Goal: Obtain resource: Download file/media

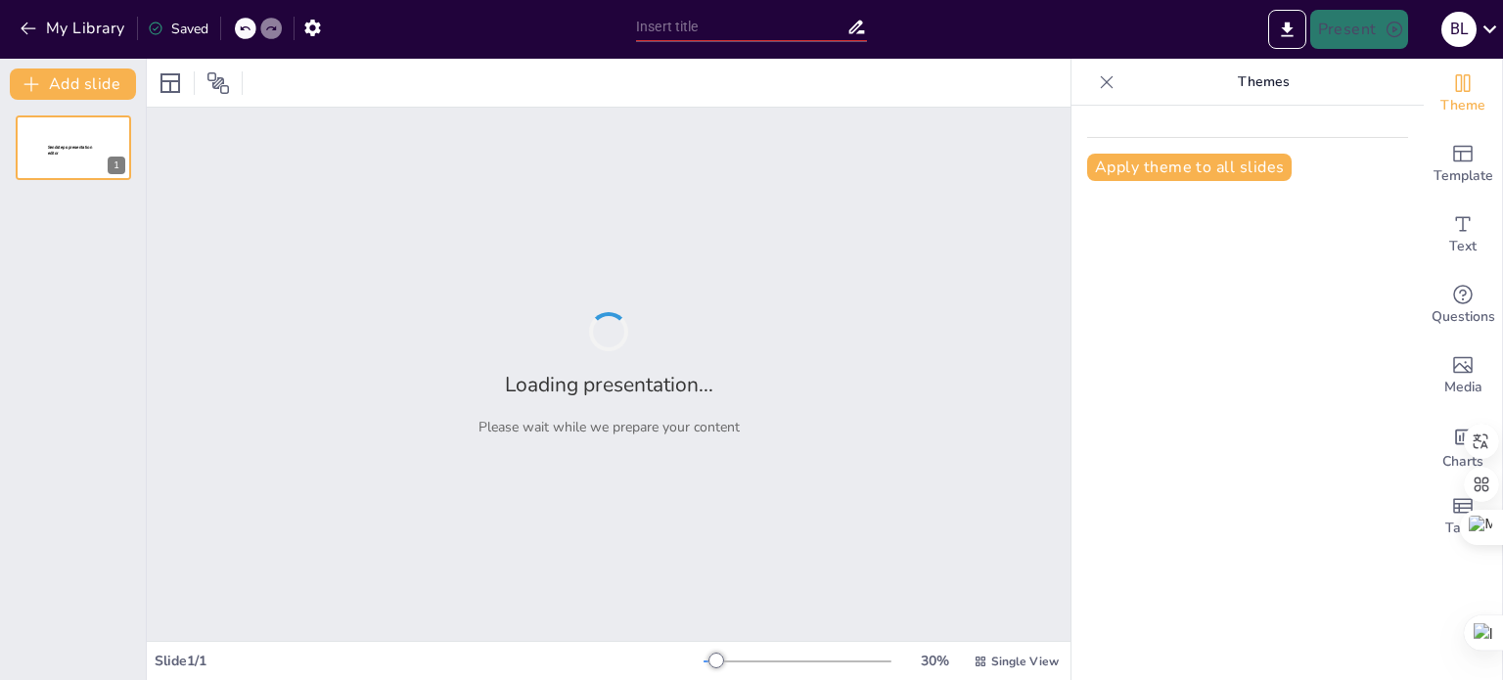
type input "Plan de Trabajo Académico: Fortaleciendo la Formación Profesional en Agronomía"
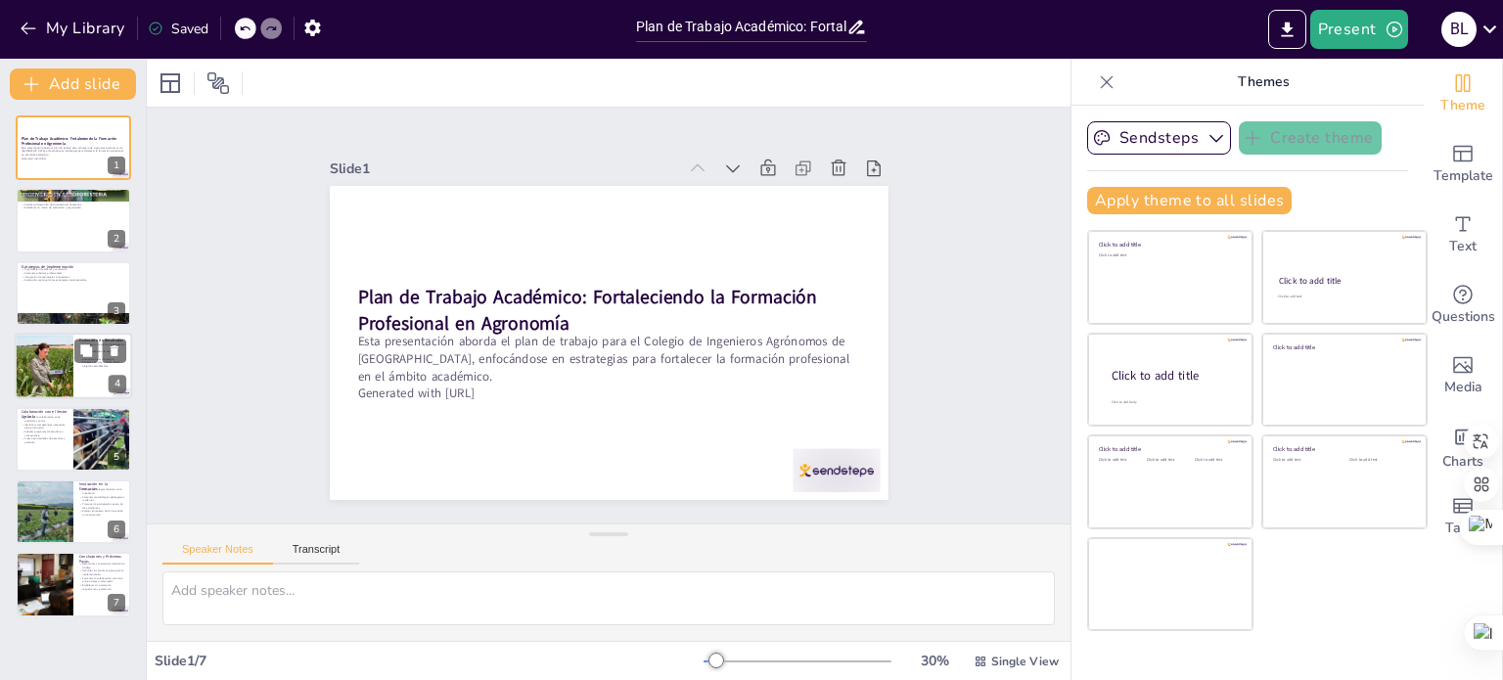
click at [35, 383] on div at bounding box center [44, 366] width 59 height 76
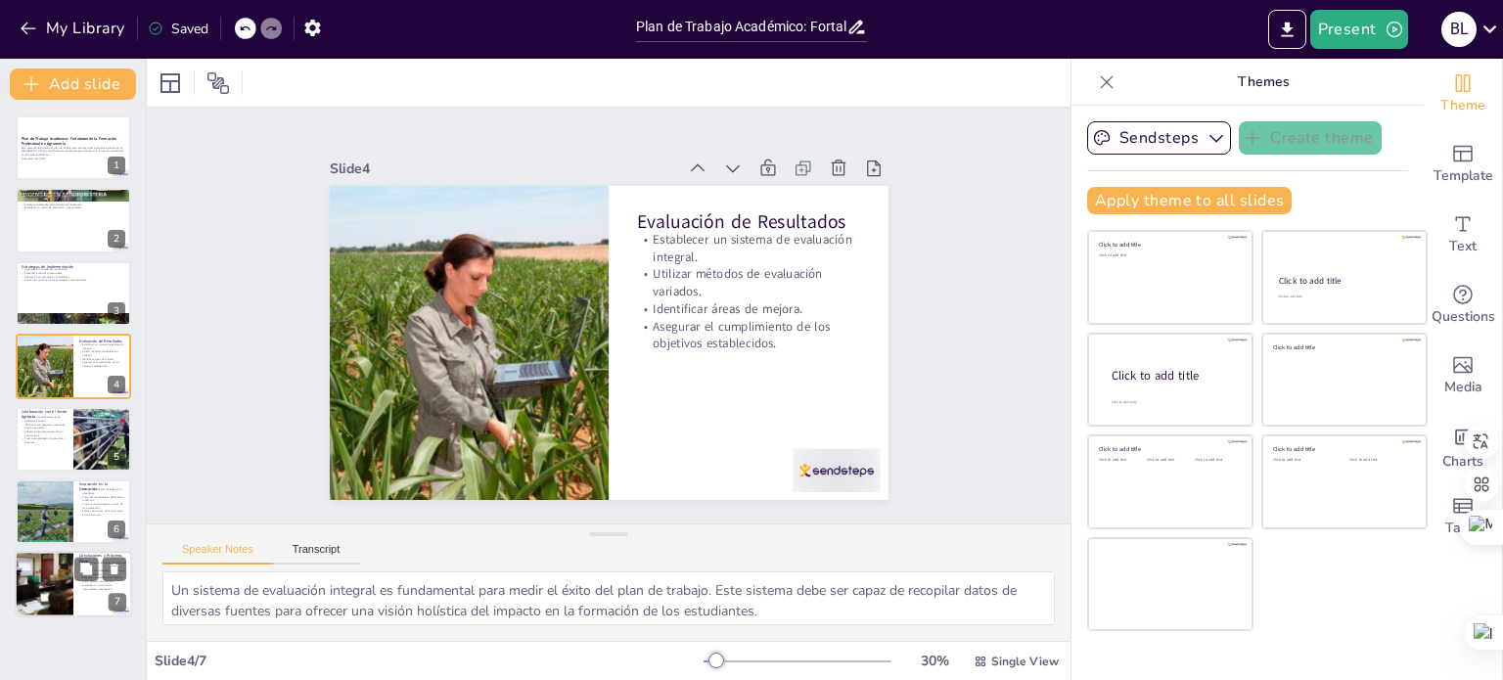
click at [66, 601] on div at bounding box center [43, 585] width 117 height 67
type textarea "Resumir las conclusiones del plan de trabajo es vital para consolidar lo aprend…"
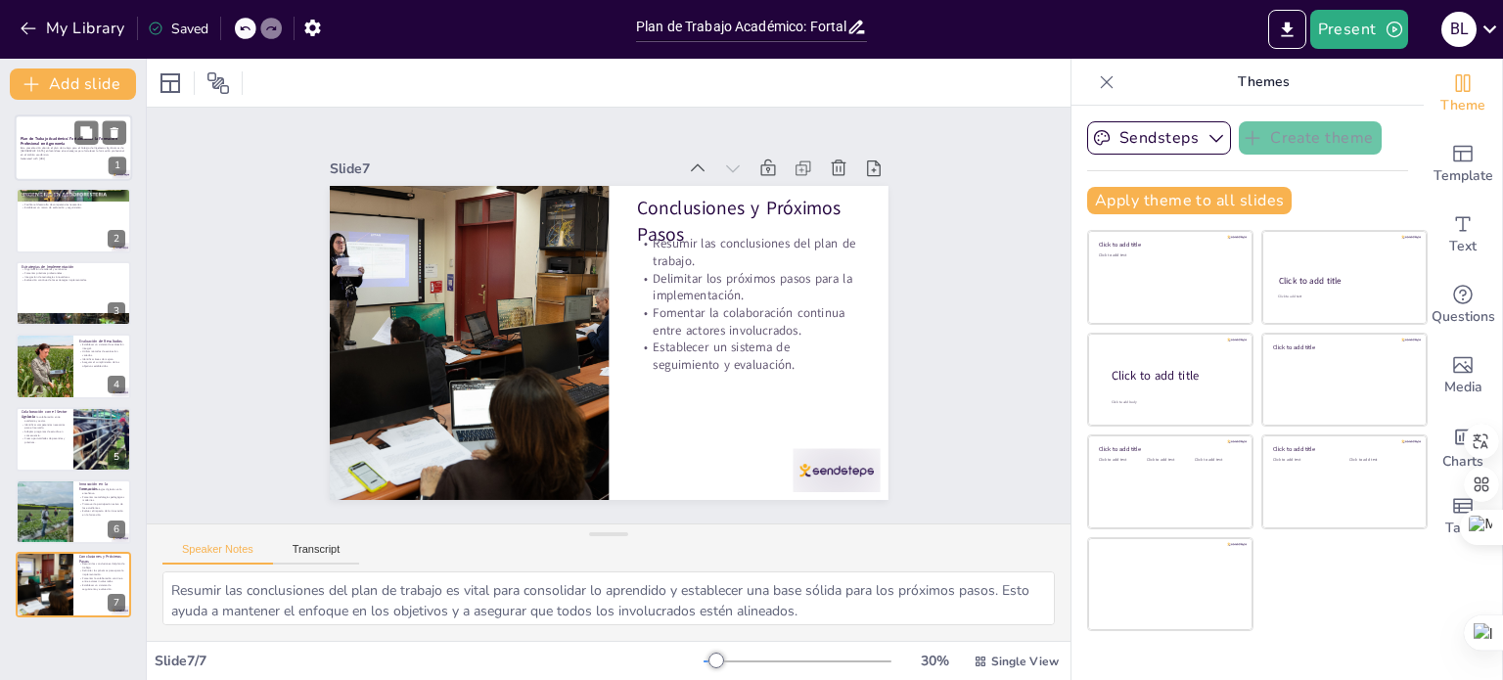
click at [67, 155] on p "Esta presentación aborda el plan de trabajo para el Colegio de Ingenieros Agrón…" at bounding box center [74, 151] width 106 height 11
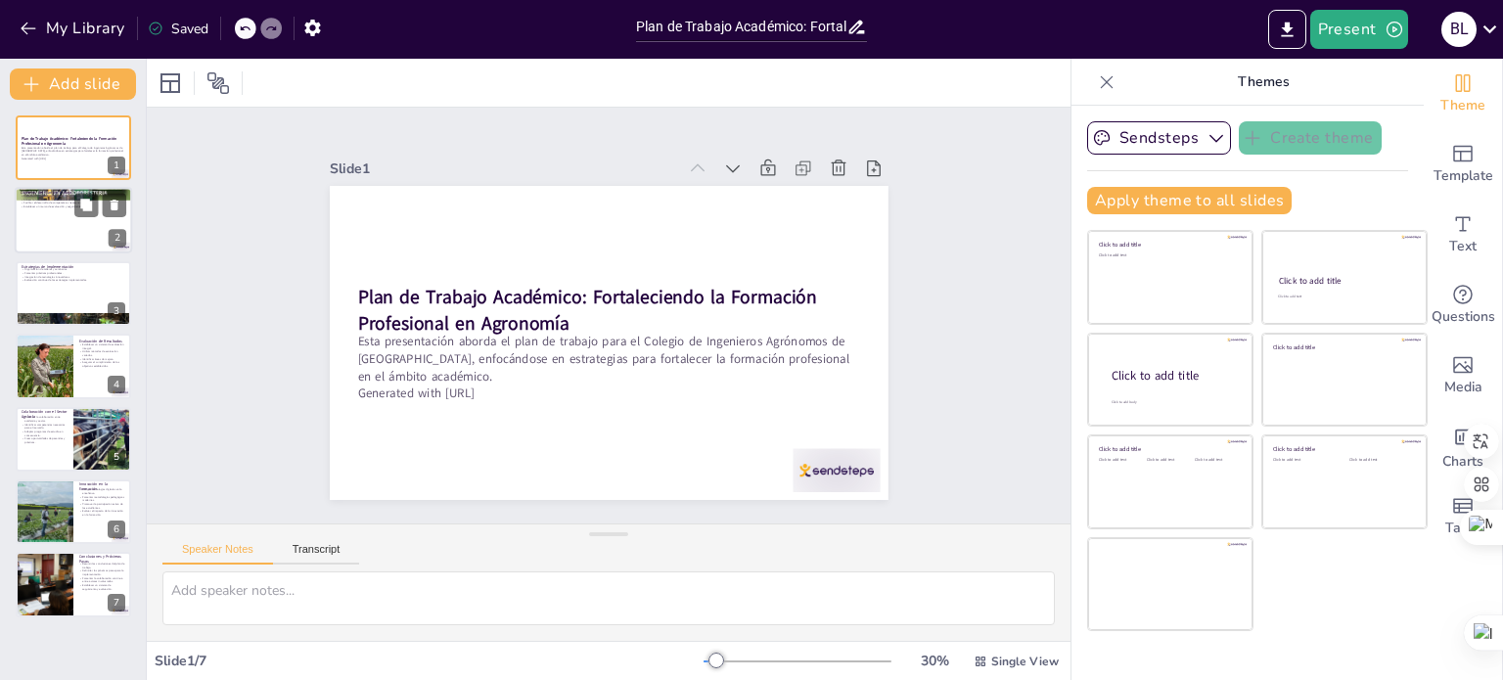
click at [47, 217] on div at bounding box center [73, 221] width 117 height 67
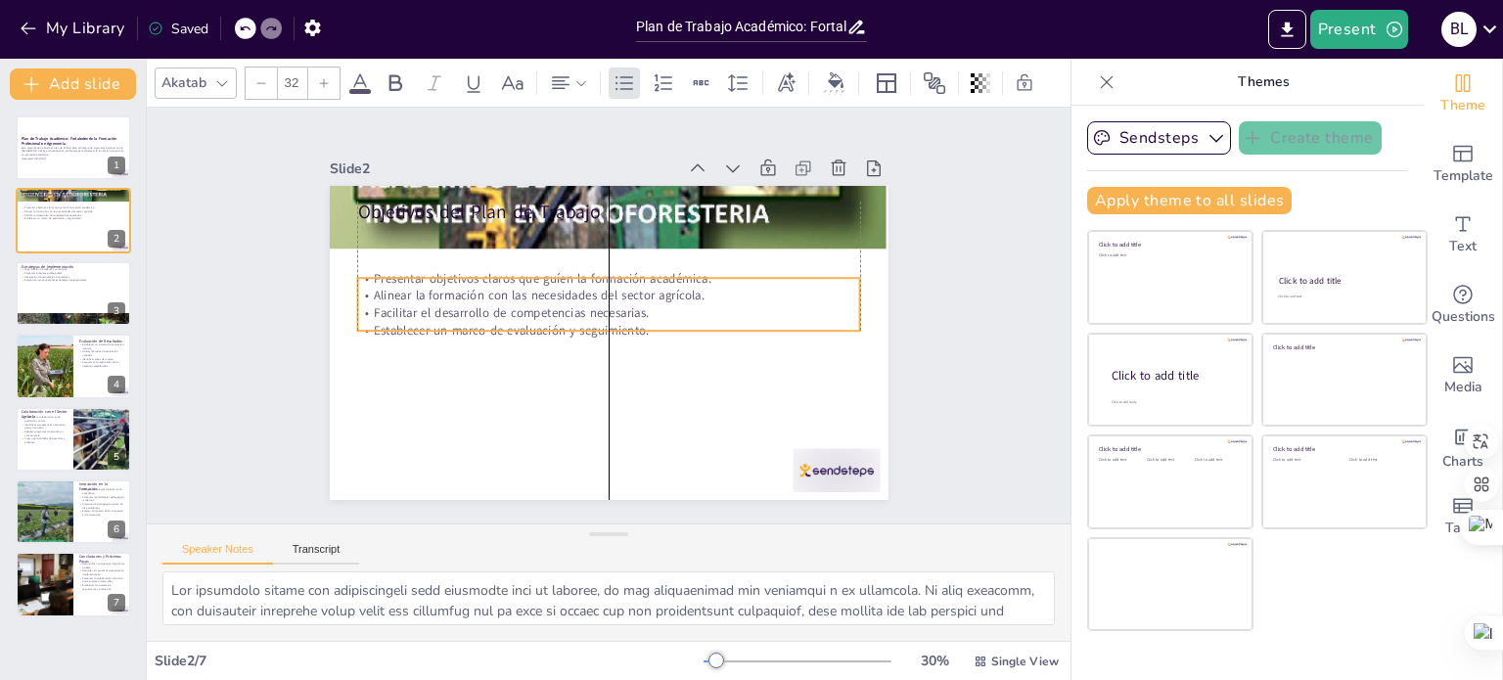
drag, startPoint x: 438, startPoint y: 218, endPoint x: 439, endPoint y: 269, distance: 50.9
click at [439, 269] on p "Presentar objetivos claros que guíen la formación académica." at bounding box center [616, 278] width 495 height 121
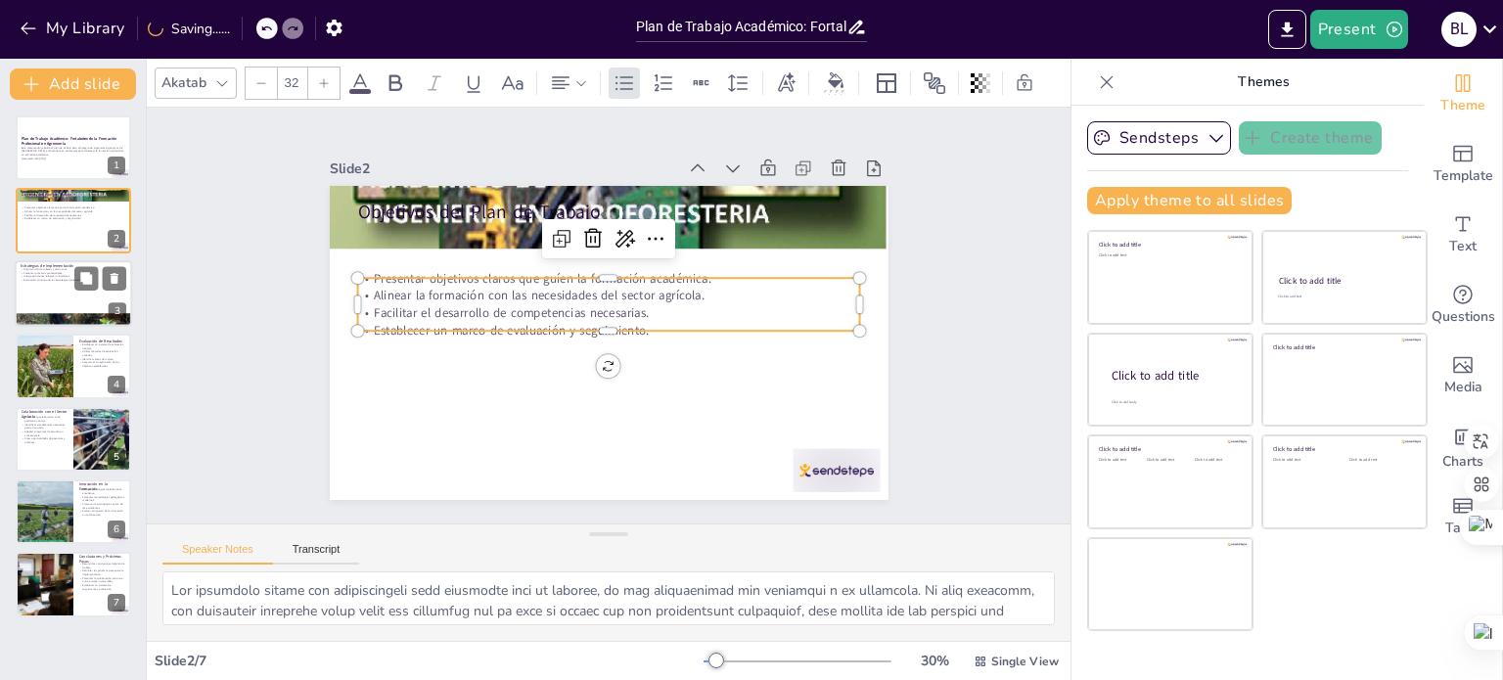
click at [38, 285] on div at bounding box center [73, 293] width 117 height 67
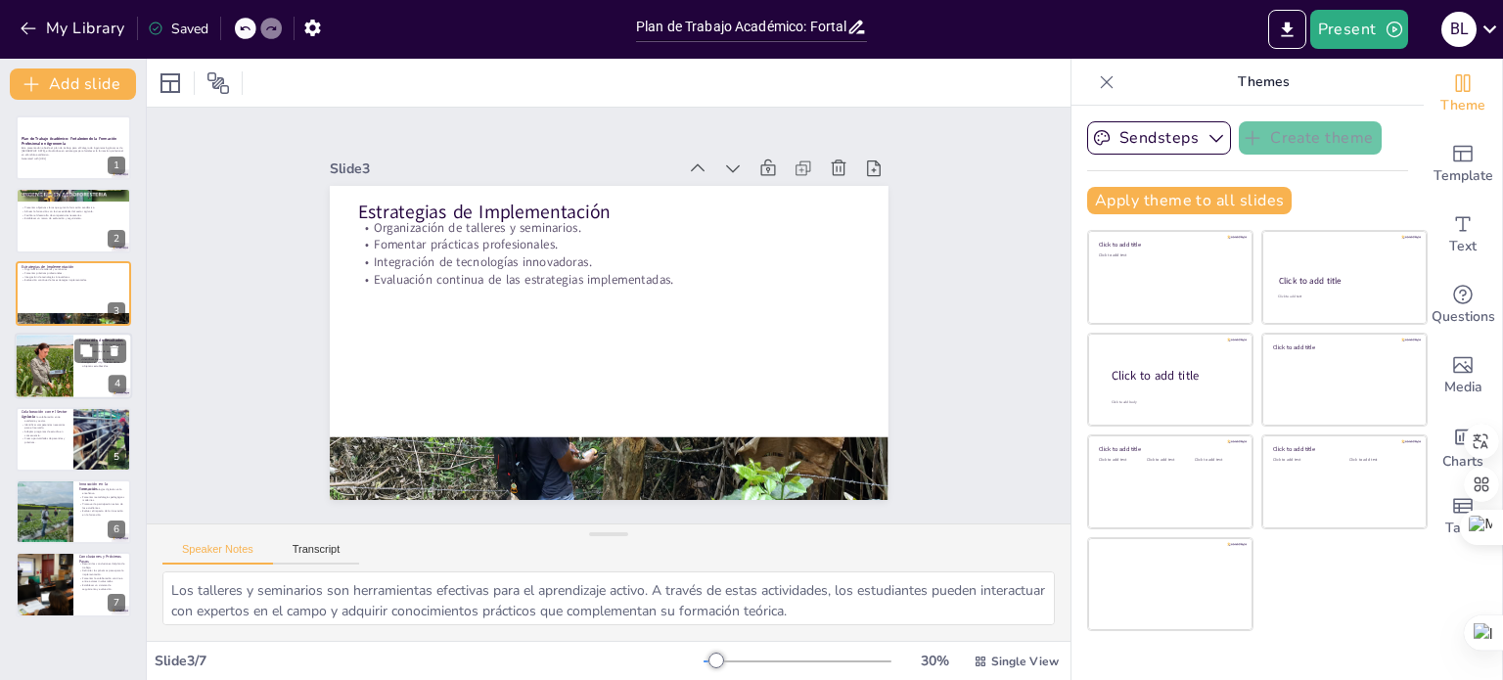
click at [46, 377] on div at bounding box center [44, 366] width 59 height 76
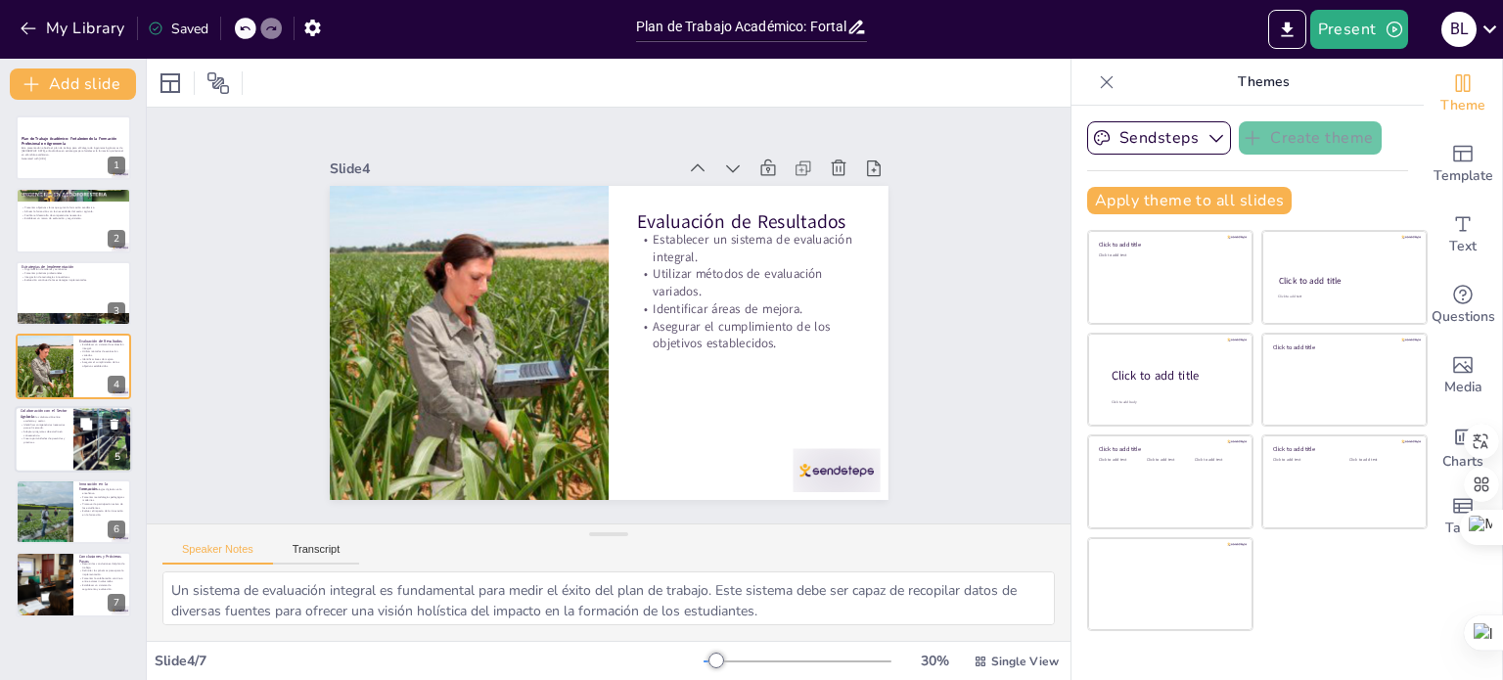
click at [34, 427] on p "Identificar competencias necesarias para el mercado." at bounding box center [44, 425] width 47 height 7
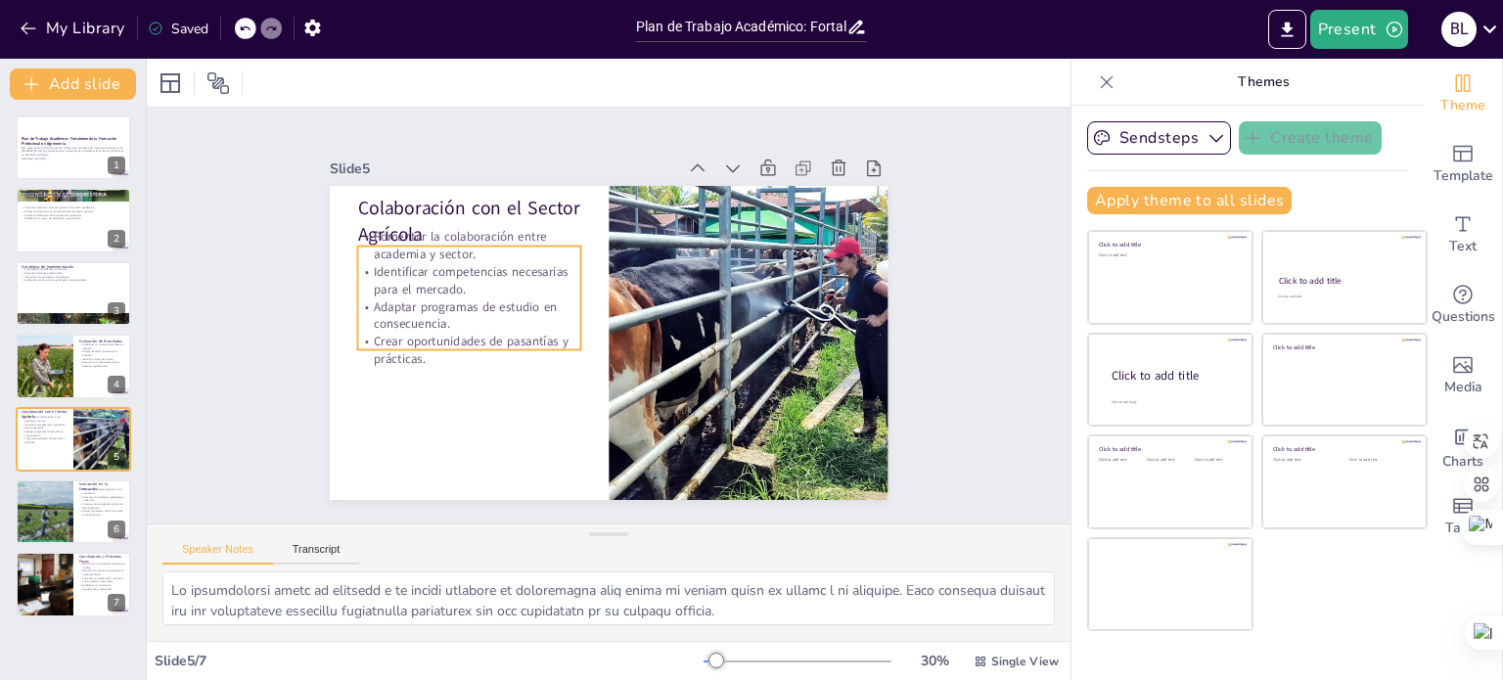
click at [419, 284] on p "Identificar competencias necesarias para el mercado." at bounding box center [480, 252] width 226 height 80
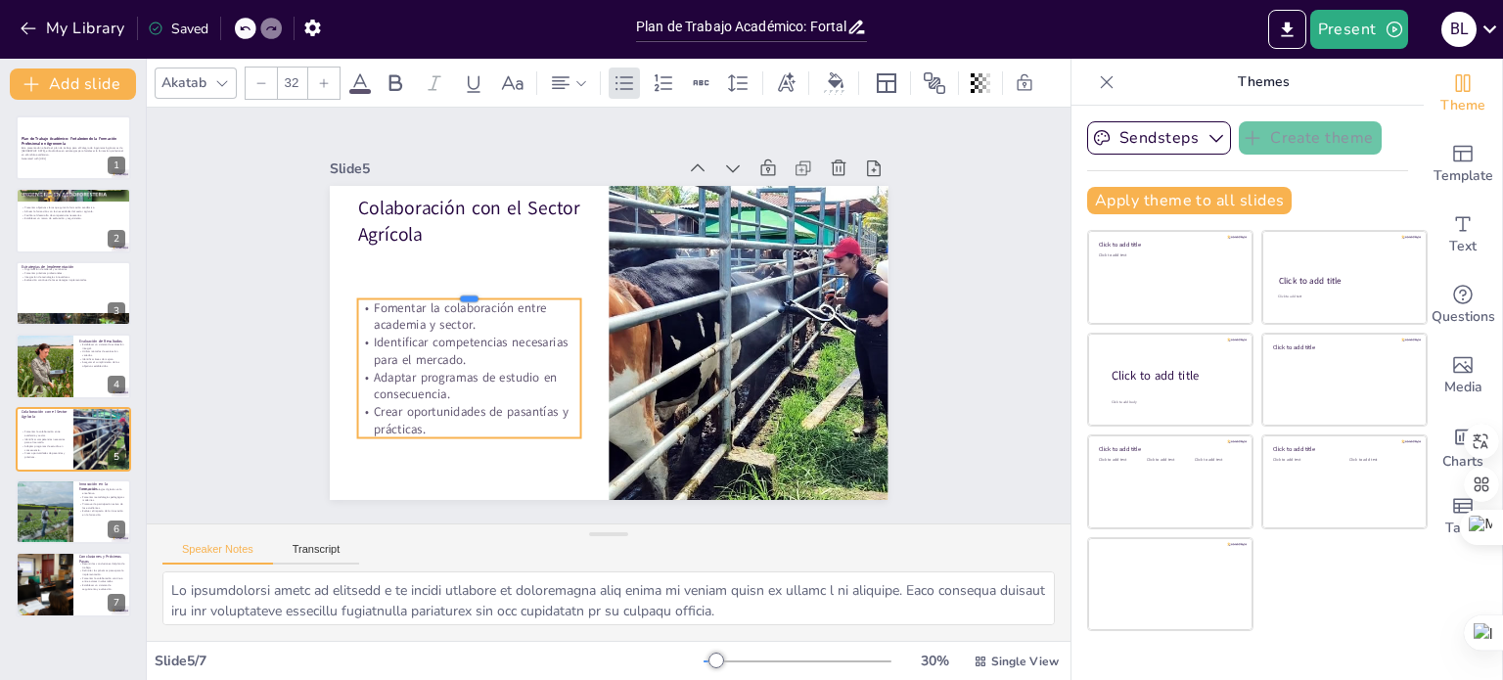
drag, startPoint x: 487, startPoint y: 238, endPoint x: 480, endPoint y: 285, distance: 47.5
click at [480, 285] on div at bounding box center [490, 236] width 210 height 105
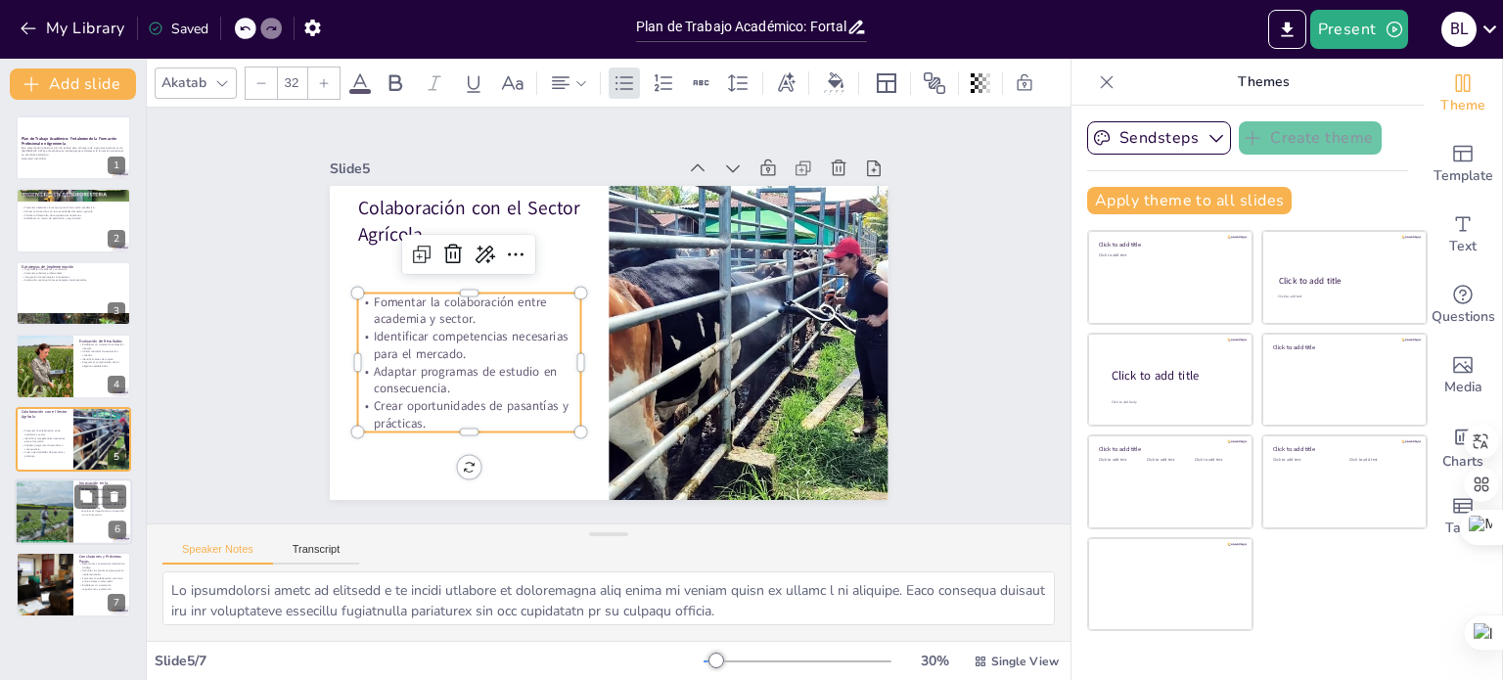
click at [66, 514] on div at bounding box center [44, 511] width 88 height 67
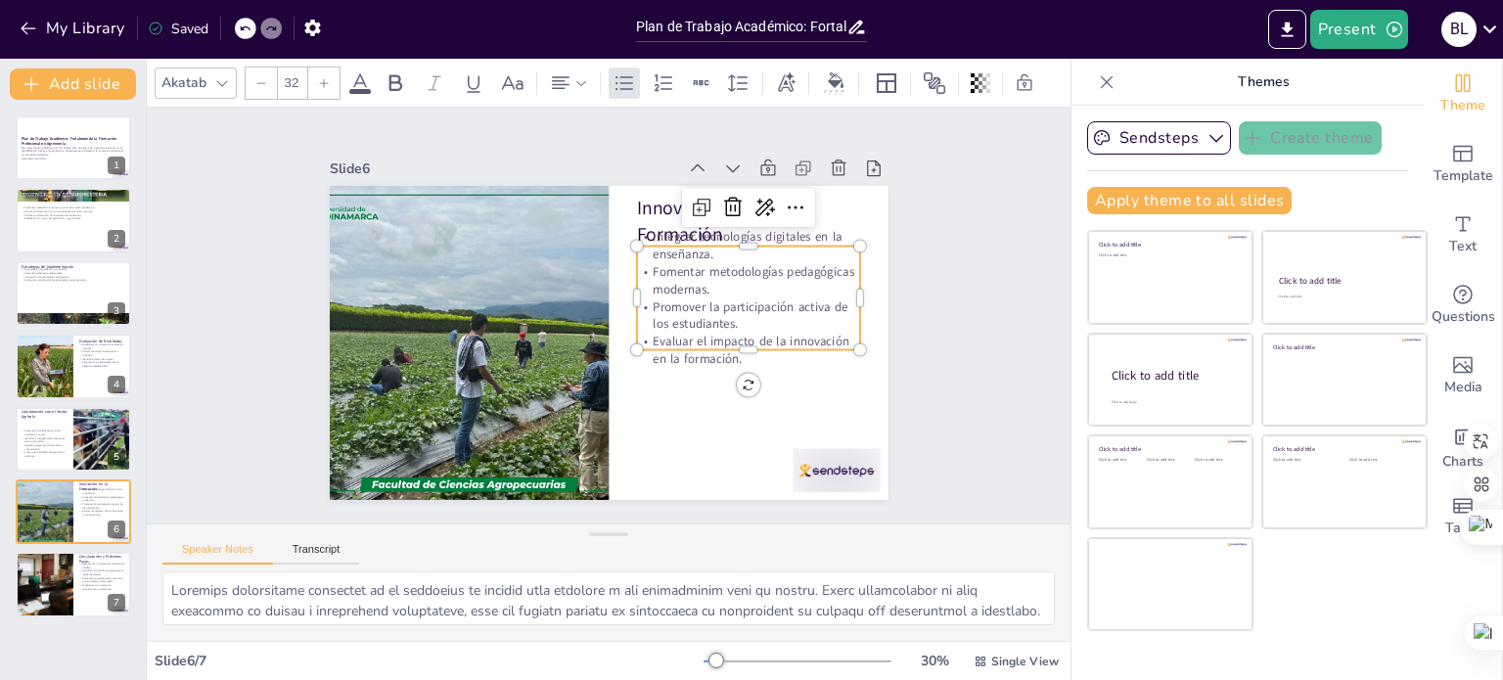
click at [657, 345] on p "Fomentar metodologías pedagógicas modernas." at bounding box center [629, 458] width 58 height 226
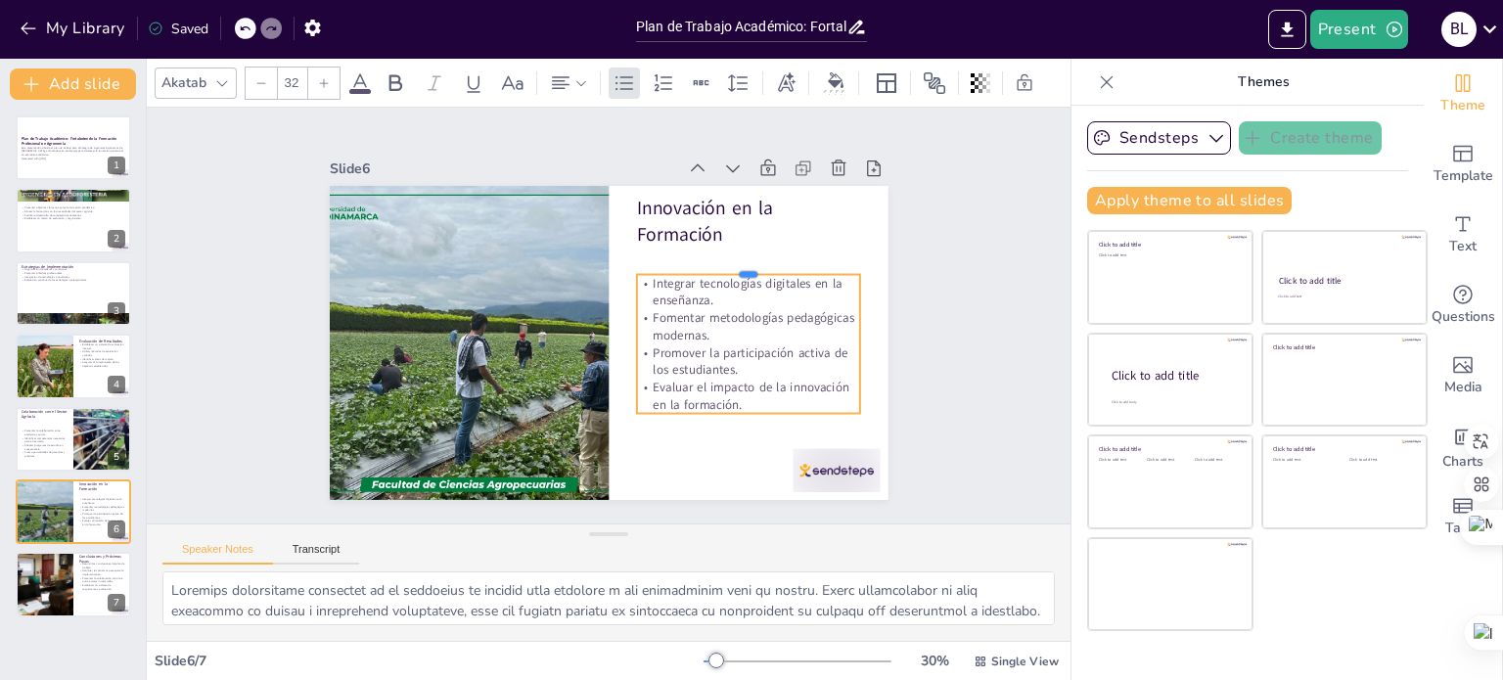
drag, startPoint x: 771, startPoint y: 238, endPoint x: 771, endPoint y: 269, distance: 31.3
click at [771, 305] on div at bounding box center [730, 400] width 144 height 190
click at [935, 216] on div "Slide 1 Plan de Trabajo Académico: Fortaleciendo la Formación Profesional en Ag…" at bounding box center [608, 316] width 962 height 510
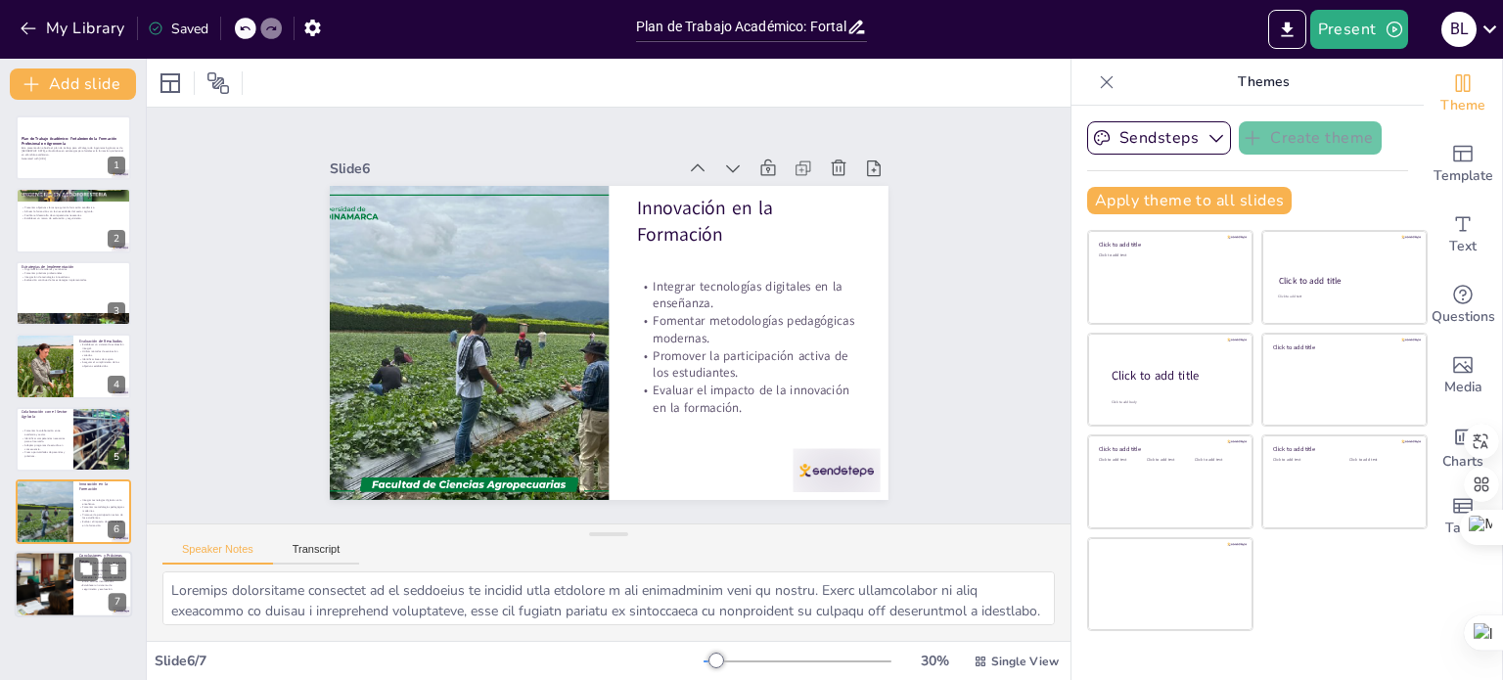
click at [102, 588] on p "Establecer un sistema de seguimiento y evaluación." at bounding box center [102, 587] width 47 height 7
type textarea "Resumir las conclusiones del plan de trabajo es vital para consolidar lo aprend…"
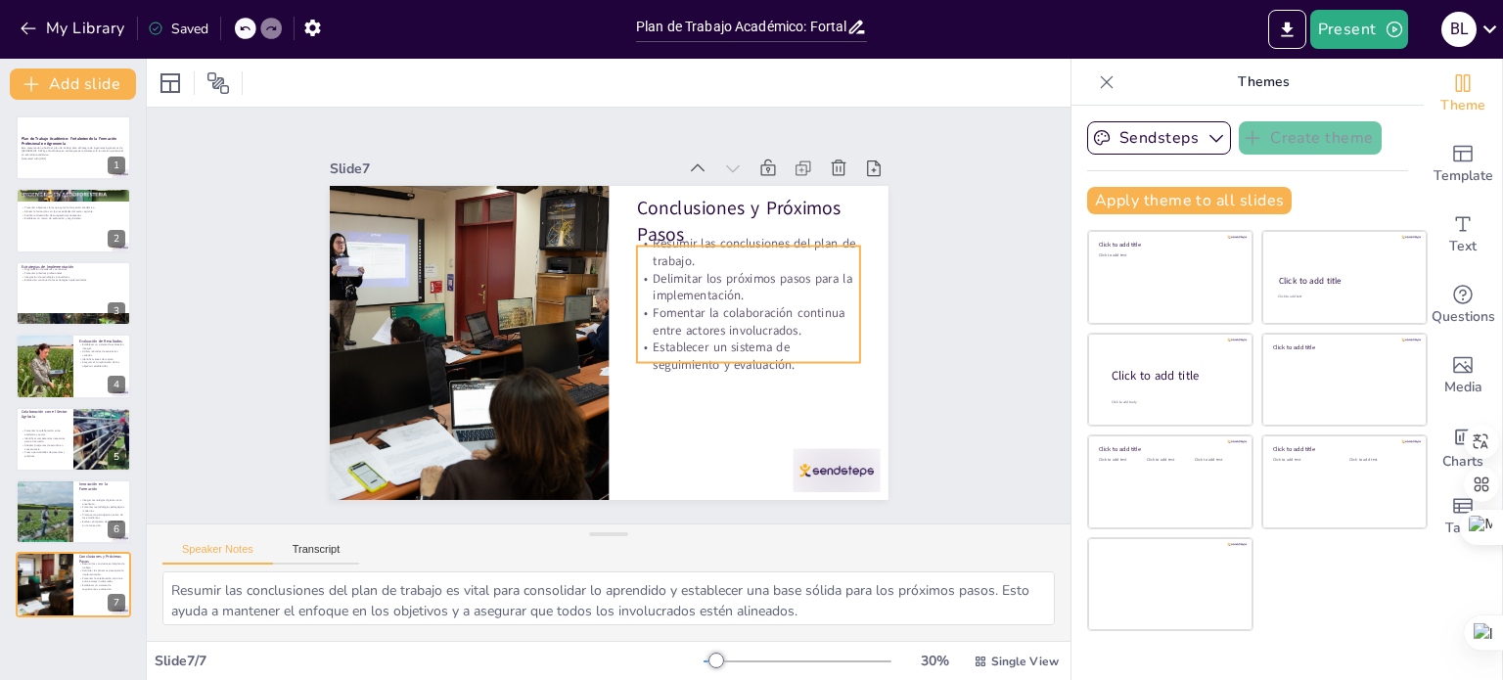
click at [759, 320] on p "Fomentar la colaboración continua entre actores involucrados." at bounding box center [733, 378] width 218 height 122
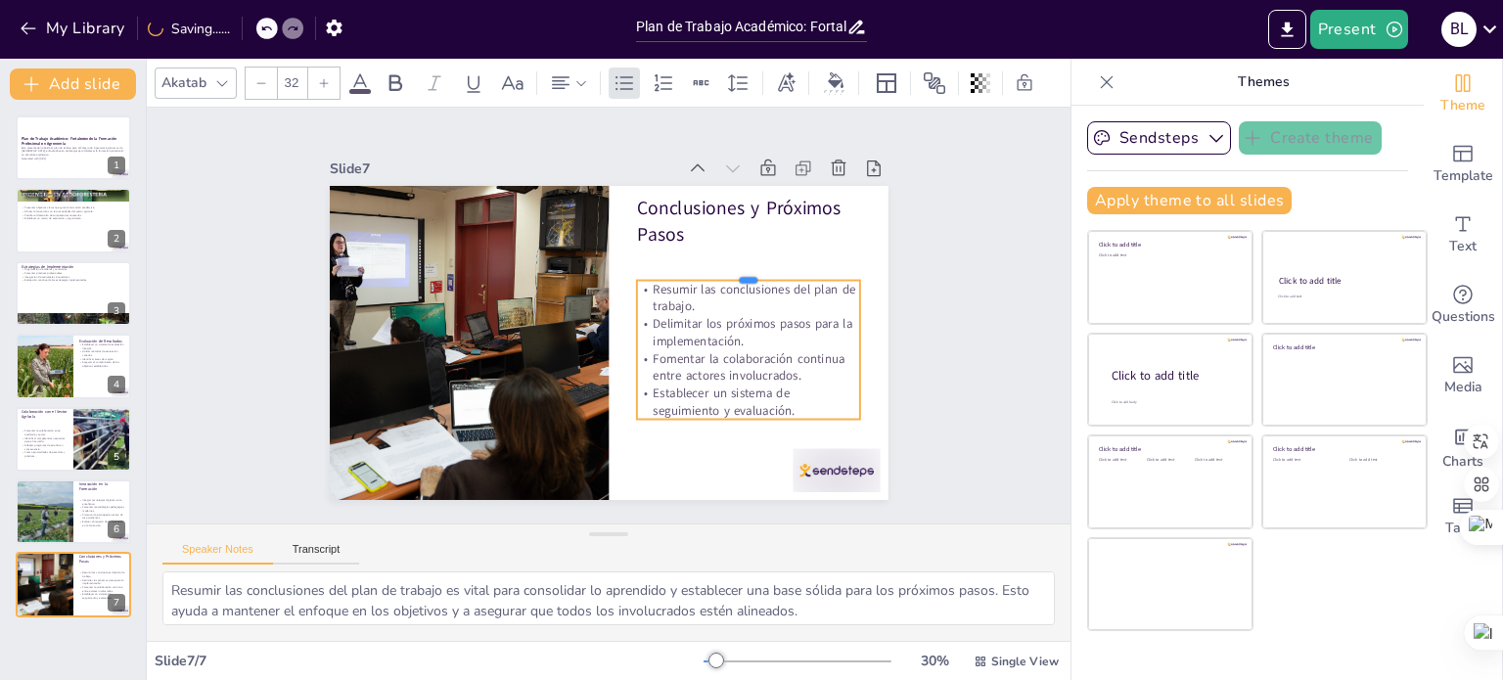
drag, startPoint x: 787, startPoint y: 238, endPoint x: 779, endPoint y: 272, distance: 35.1
click at [779, 272] on div at bounding box center [754, 303] width 222 height 62
click at [54, 157] on p "Generated with [URL]" at bounding box center [74, 159] width 106 height 4
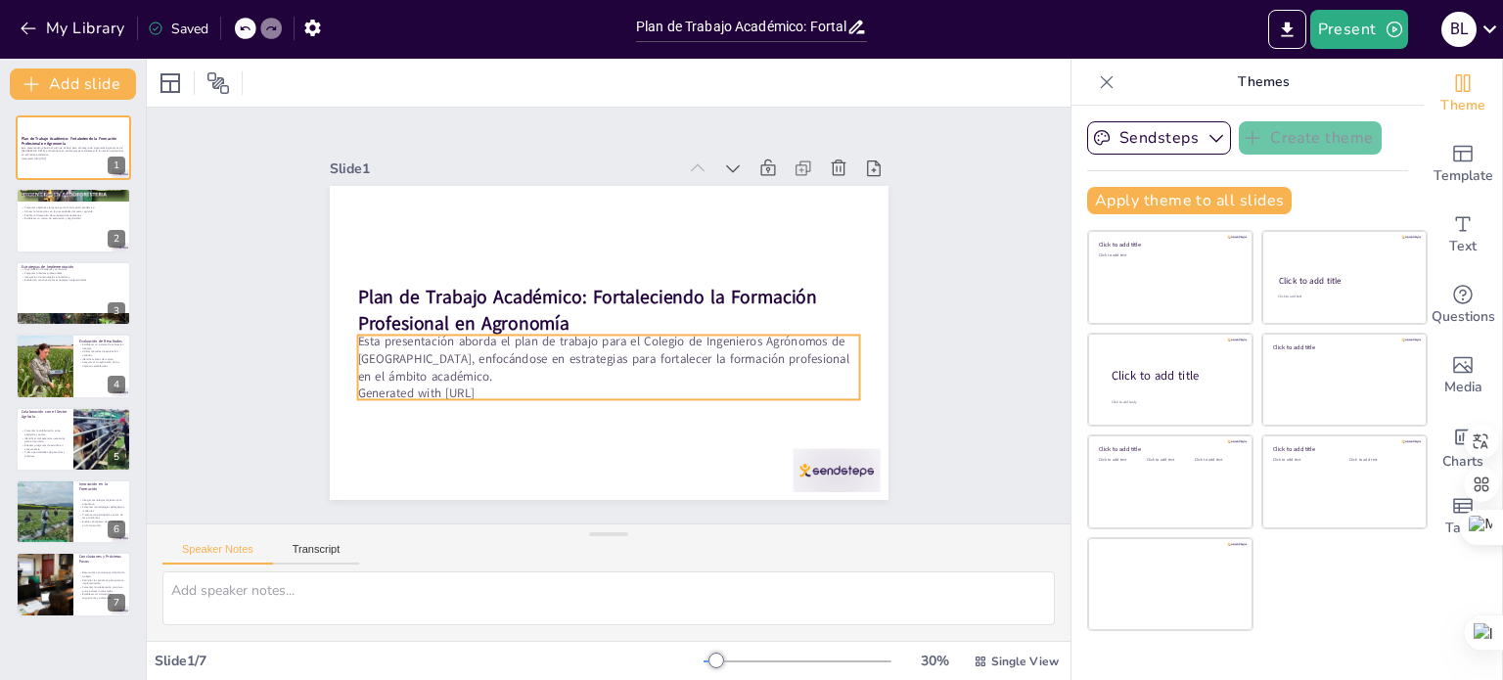
click at [583, 357] on p "Esta presentación aborda el plan de trabajo para el Colegio de Ingenieros Agrón…" at bounding box center [595, 356] width 494 height 204
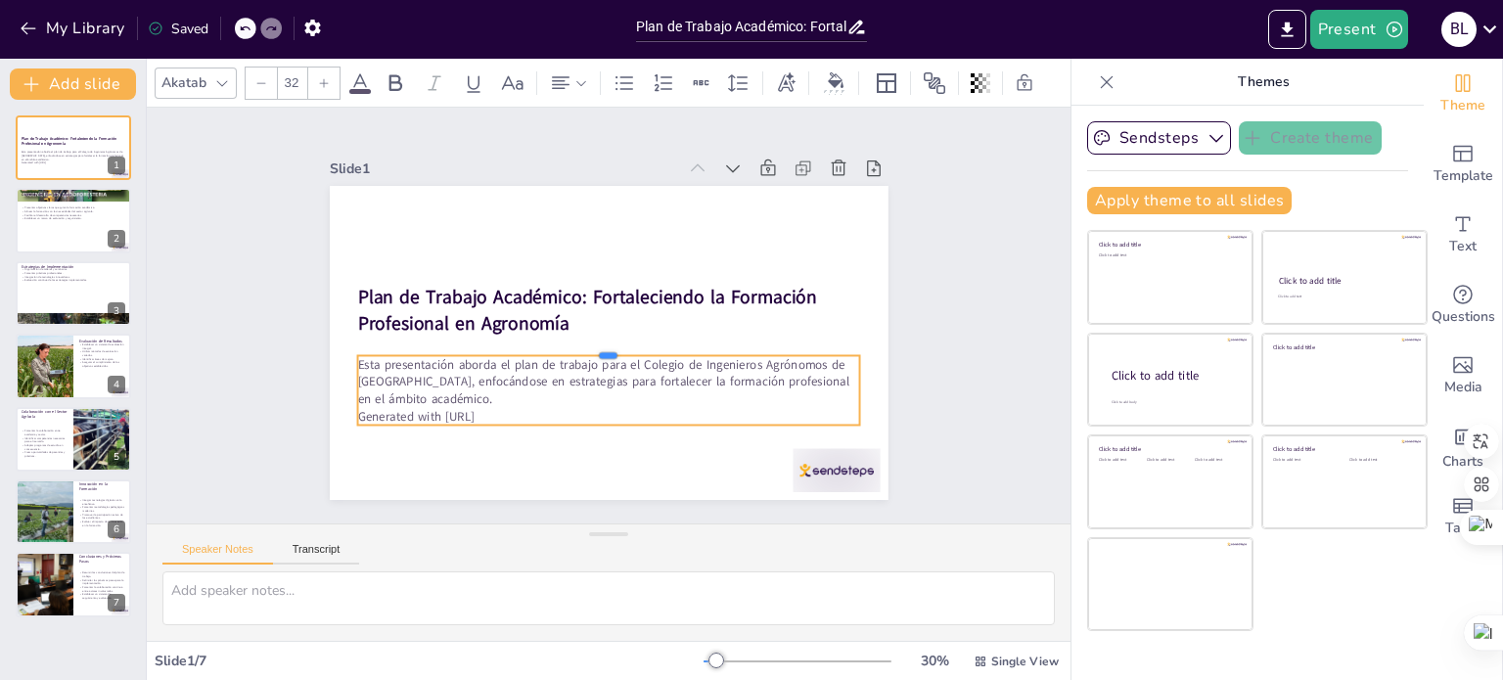
drag, startPoint x: 653, startPoint y: 327, endPoint x: 650, endPoint y: 347, distance: 20.9
click at [650, 347] on div at bounding box center [601, 347] width 495 height 120
click at [60, 230] on div at bounding box center [73, 221] width 117 height 67
type textarea "Lor ipsumdolo sitame con adipiscingeli sedd eiusmodte inci ut laboree, do mag a…"
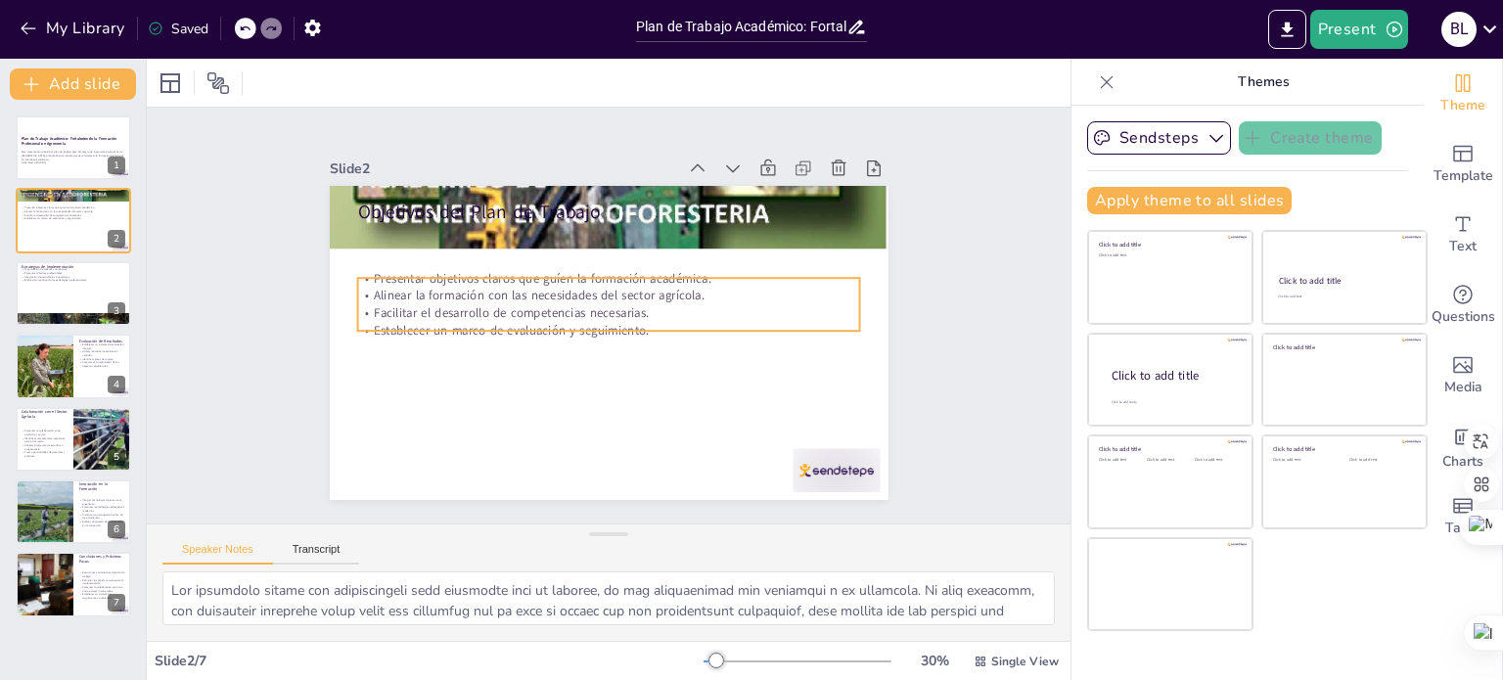
click at [547, 267] on div "Objetivos del Plan de Trabajo Presentar objetivos claros que guíen la formación…" at bounding box center [602, 342] width 611 height 424
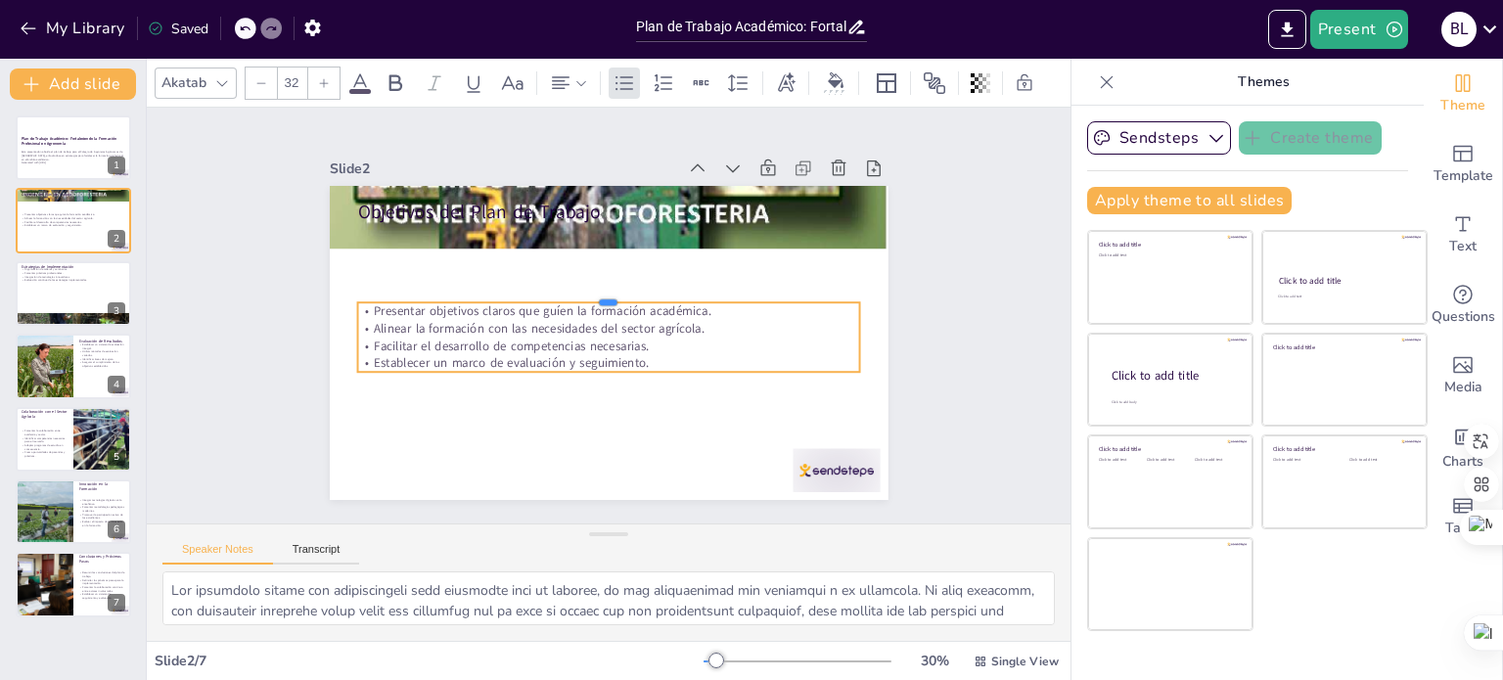
drag, startPoint x: 713, startPoint y: 270, endPoint x: 707, endPoint y: 310, distance: 40.5
click at [708, 308] on div "Objetivos del Plan de Trabajo Presentar objetivos claros que guíen la formación…" at bounding box center [602, 343] width 611 height 424
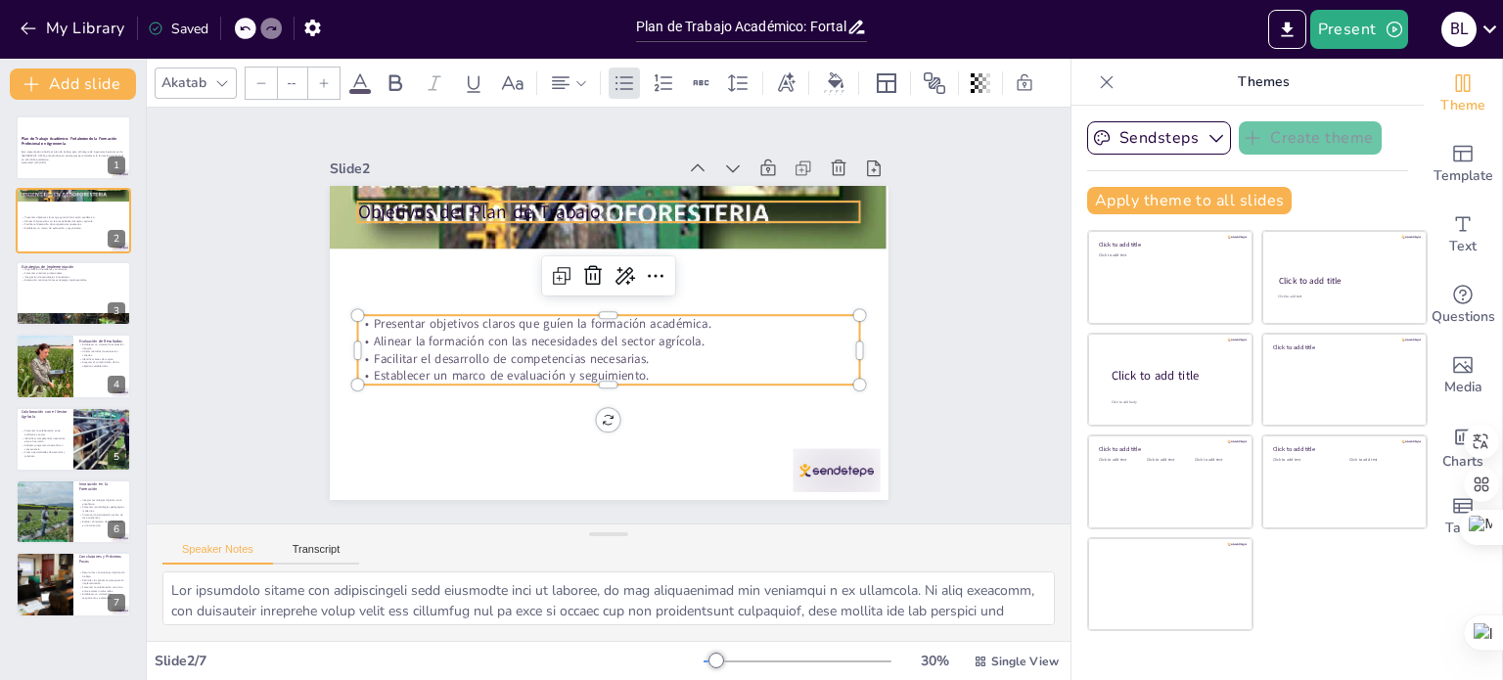
type input "48"
click at [612, 195] on p "Objetivos del Plan de Trabajo" at bounding box center [630, 215] width 497 height 130
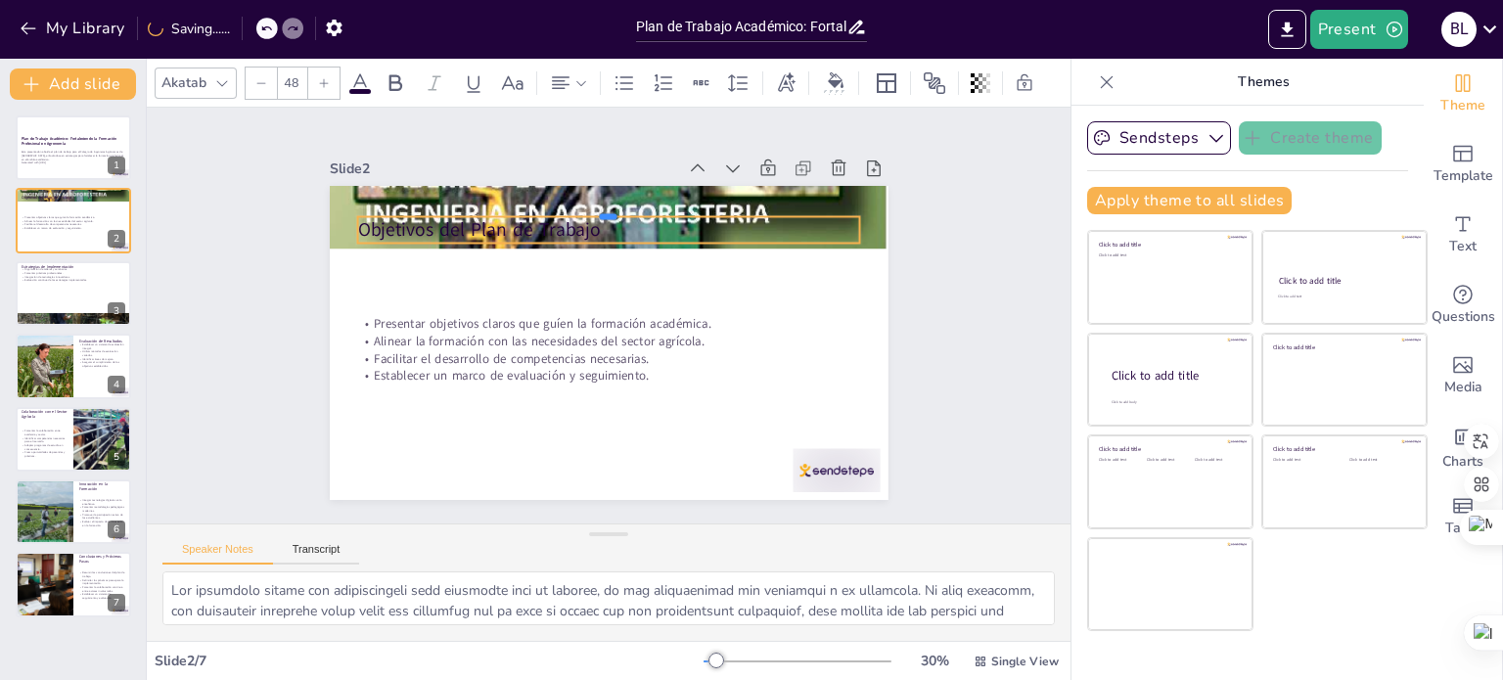
drag, startPoint x: 650, startPoint y: 190, endPoint x: 643, endPoint y: 273, distance: 83.4
click at [643, 273] on div "Objetivos del Plan de Trabajo Presentar objetivos claros que guíen la formación…" at bounding box center [606, 342] width 588 height 371
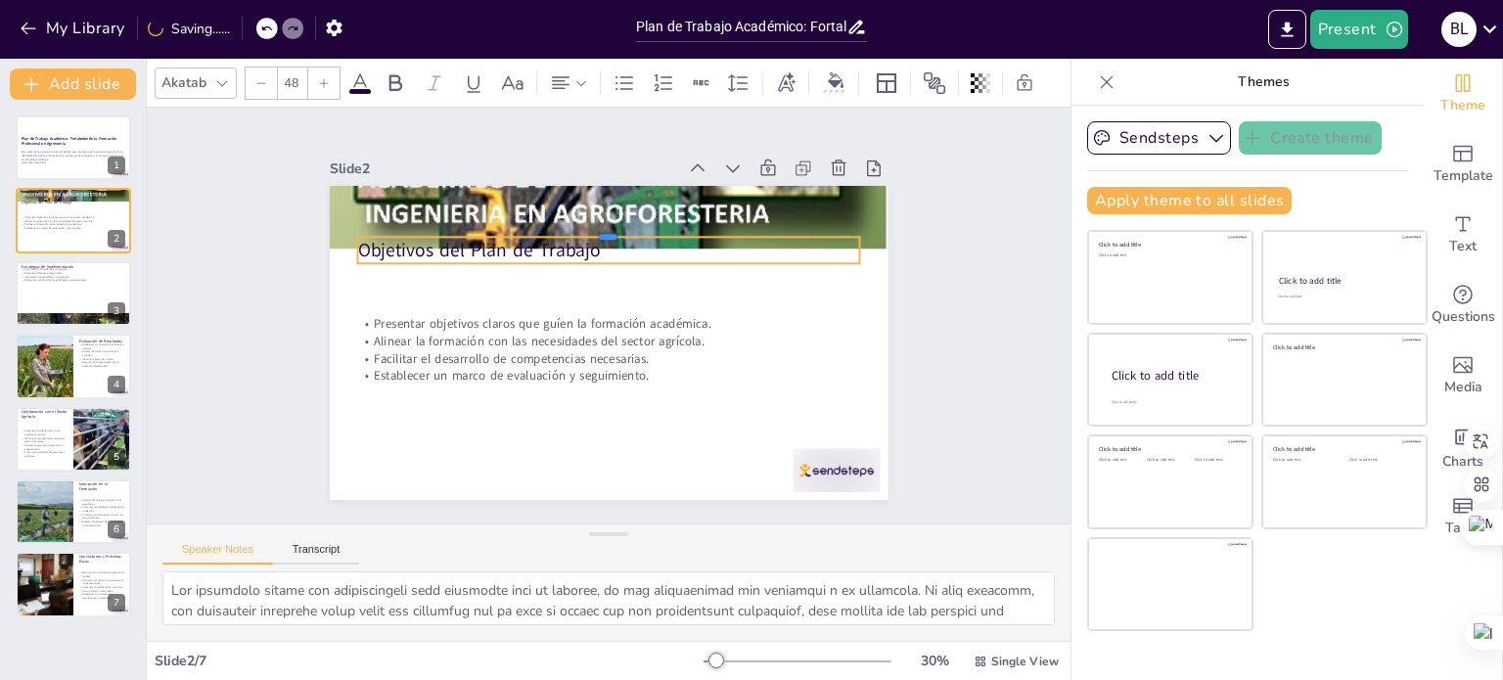
drag, startPoint x: 774, startPoint y: 206, endPoint x: 783, endPoint y: 290, distance: 83.6
click at [783, 290] on div "Objetivos del Plan de Trabajo Presentar objetivos claros que guíen la formación…" at bounding box center [606, 342] width 588 height 371
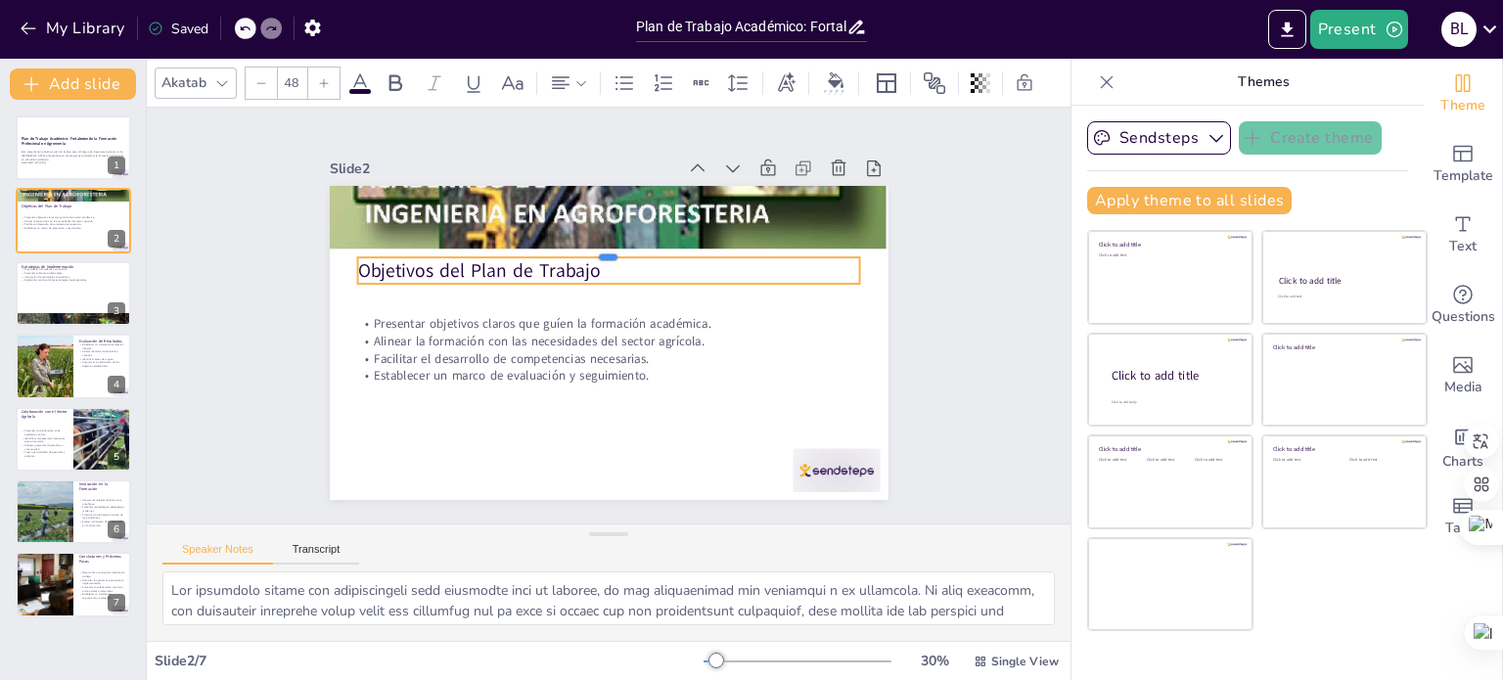
drag, startPoint x: 817, startPoint y: 229, endPoint x: 812, endPoint y: 264, distance: 35.6
click at [812, 264] on div "Objetivos del Plan de Trabajo Presentar objetivos claros que guíen la formación…" at bounding box center [602, 343] width 611 height 424
click at [1029, 236] on div "Slide 1 Plan de Trabajo Académico: Fortaleciendo la Formación Profesional en Ag…" at bounding box center [608, 316] width 962 height 510
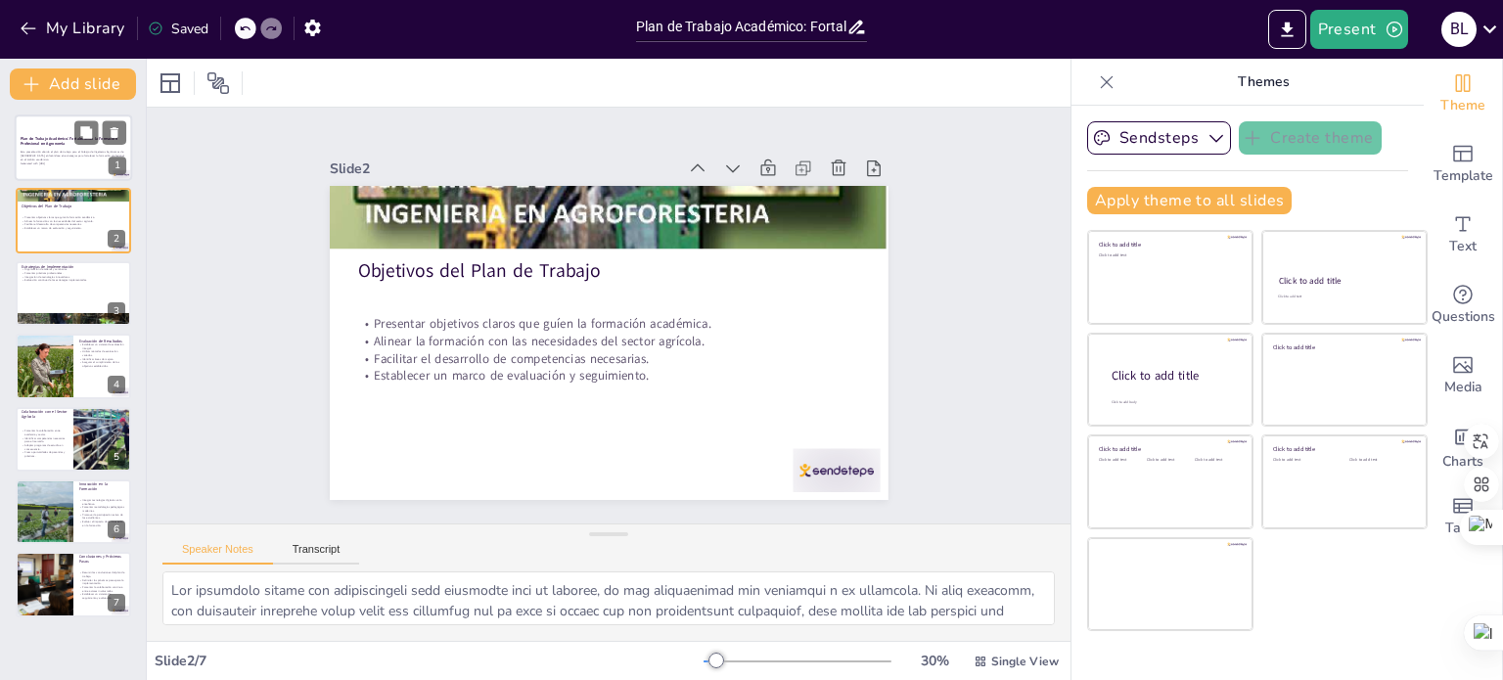
click at [59, 172] on div at bounding box center [73, 147] width 117 height 67
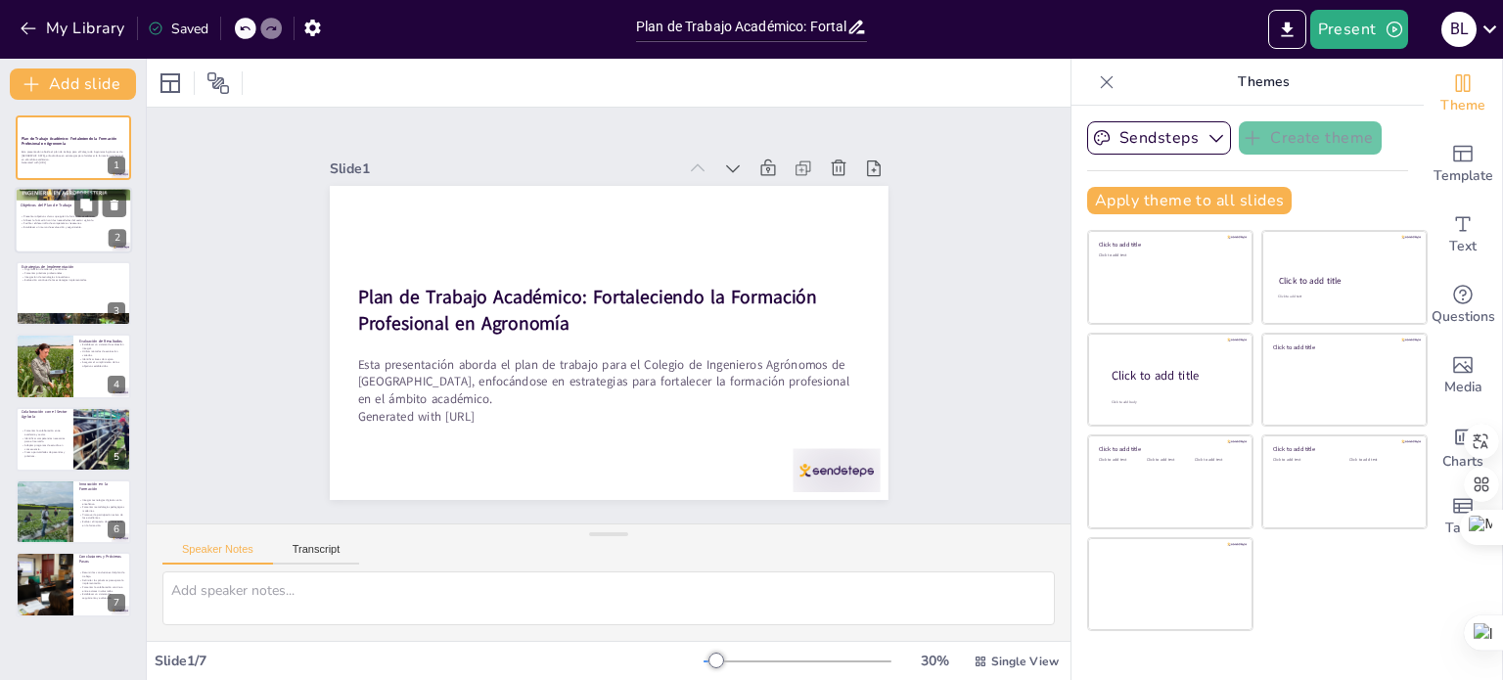
click at [67, 220] on p "Alinear la formación con las necesidades del sector agrícola." at bounding box center [74, 220] width 106 height 4
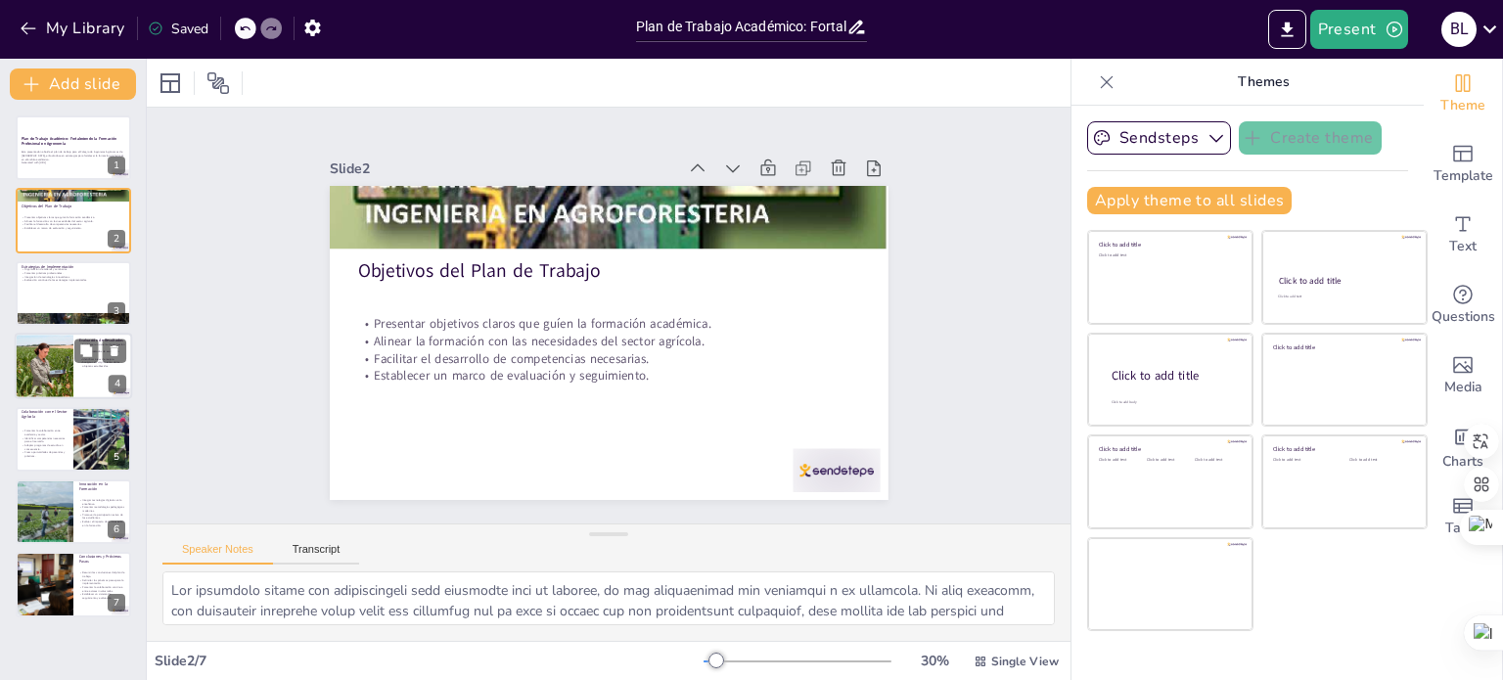
click at [61, 377] on div at bounding box center [44, 366] width 59 height 76
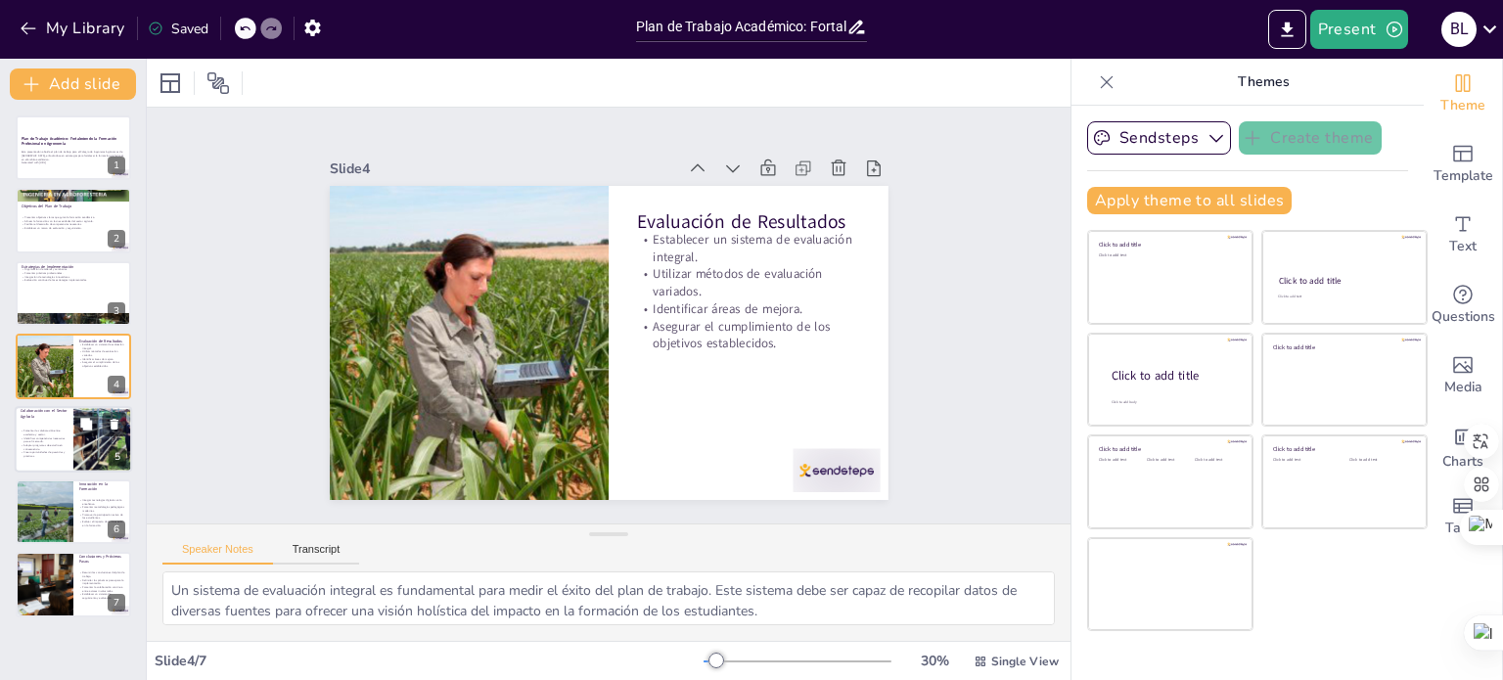
click at [61, 441] on p "Identificar competencias necesarias para el mercado." at bounding box center [44, 438] width 47 height 7
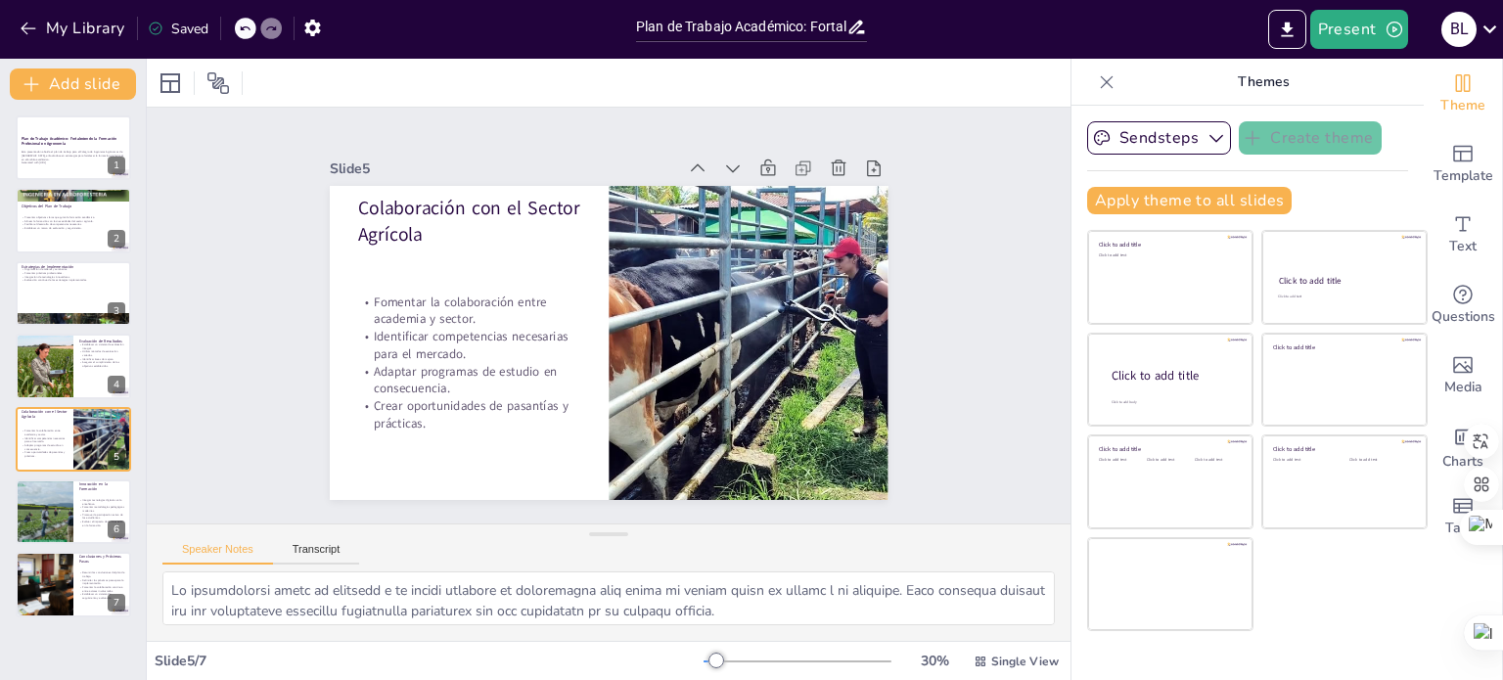
click at [66, 546] on div "Plan de Trabajo Académico: Fortaleciendo la Formación Profesional en Agronomía …" at bounding box center [73, 366] width 146 height 502
click at [71, 591] on div at bounding box center [43, 585] width 117 height 67
type textarea "Resumir las conclusiones del plan de trabajo es vital para consolidar lo aprend…"
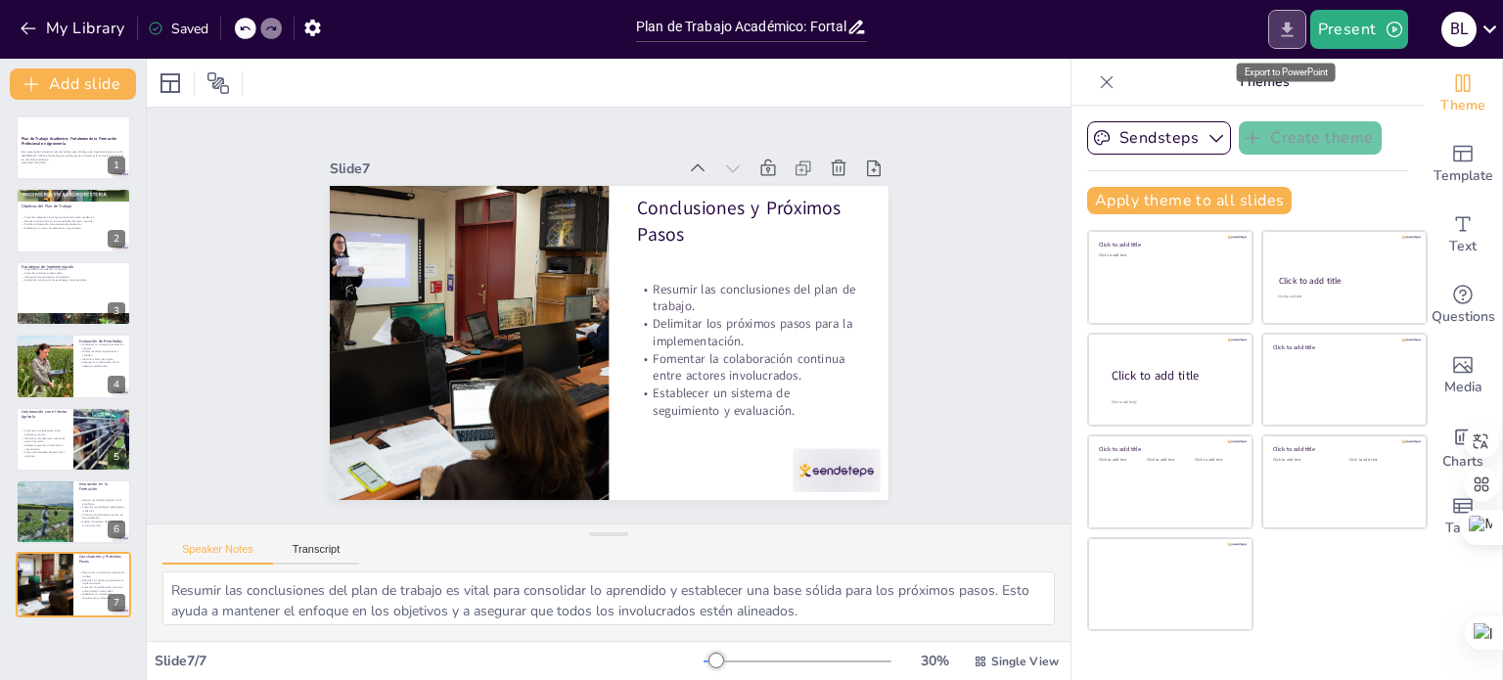
click at [1280, 30] on icon "Export to PowerPoint" at bounding box center [1287, 30] width 21 height 21
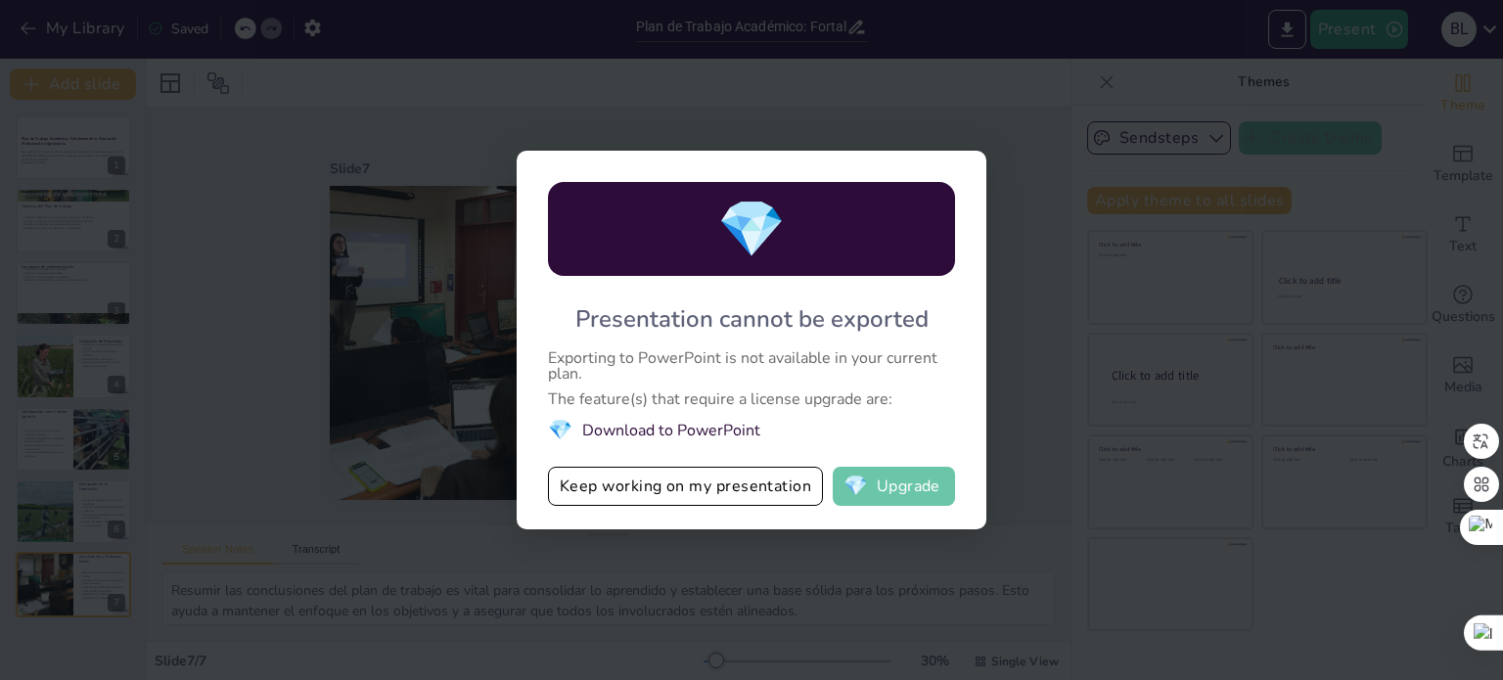
click at [884, 491] on button "💎 Upgrade" at bounding box center [893, 486] width 122 height 39
